Goal: Information Seeking & Learning: Learn about a topic

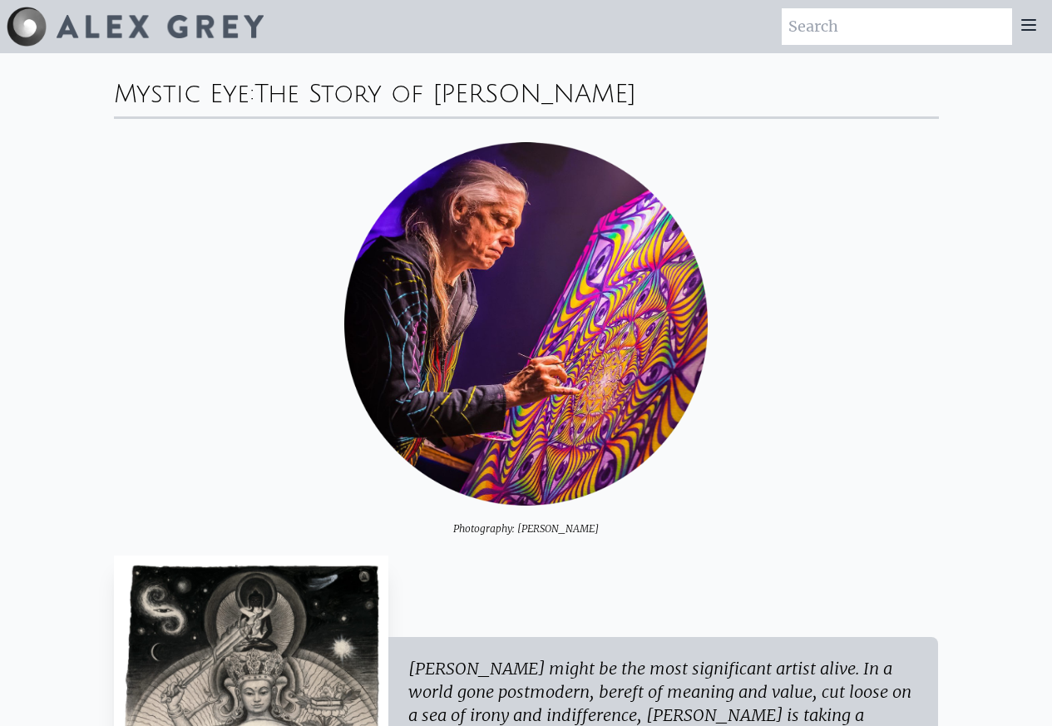
click at [197, 398] on div "Photography: [PERSON_NAME]" at bounding box center [526, 339] width 825 height 394
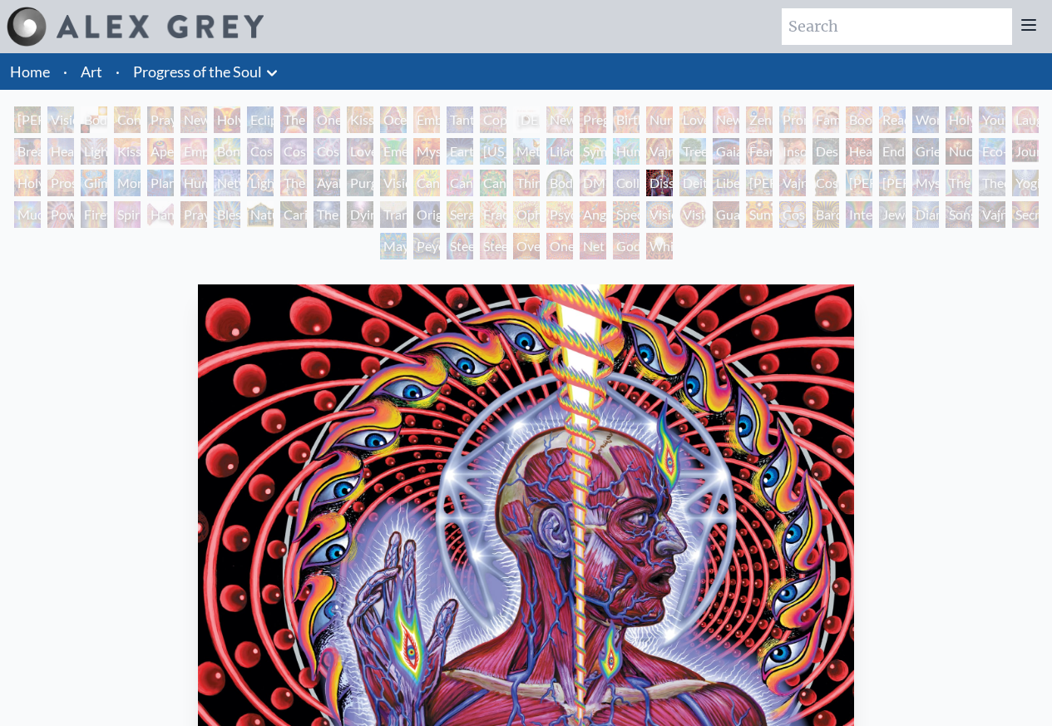
click at [192, 186] on div "Human Geometry" at bounding box center [194, 183] width 27 height 27
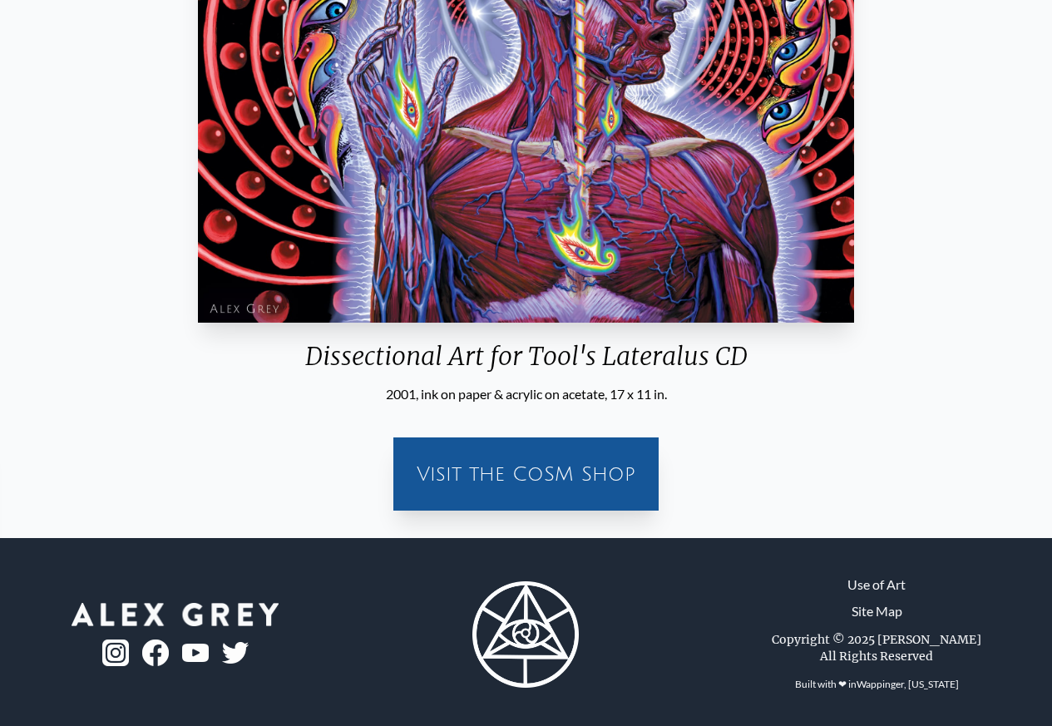
scroll to position [549, 0]
